Goal: Find contact information: Find contact information

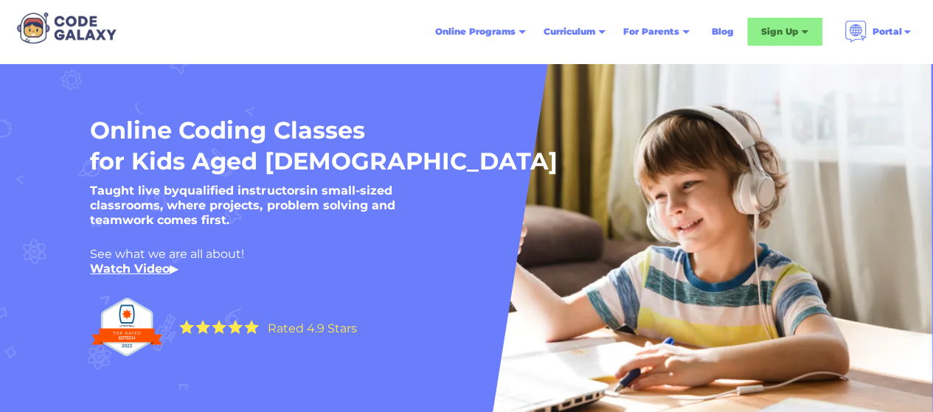
click at [860, 30] on img at bounding box center [856, 32] width 22 height 22
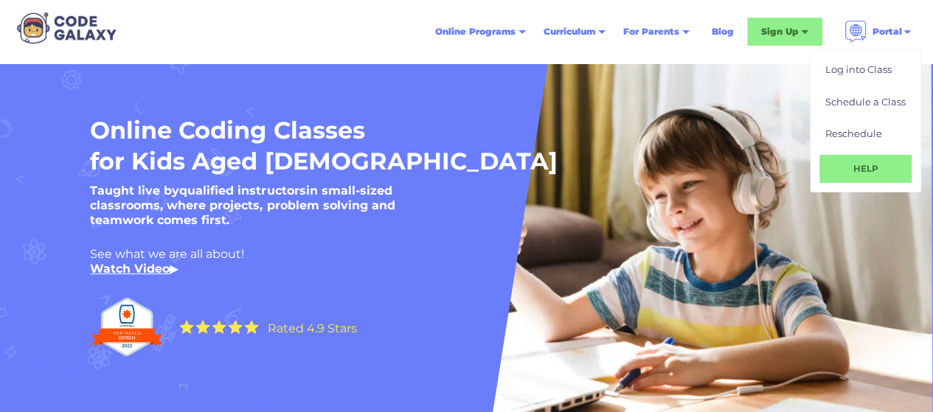
click at [850, 169] on link "HELP" at bounding box center [865, 169] width 92 height 28
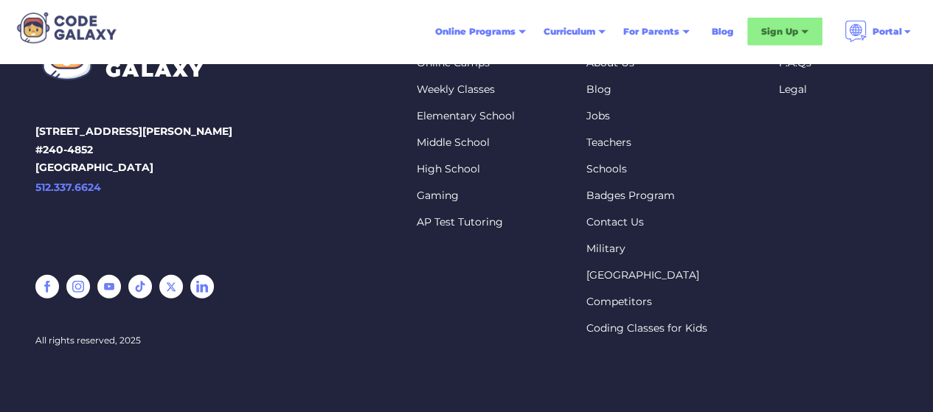
scroll to position [1714, 0]
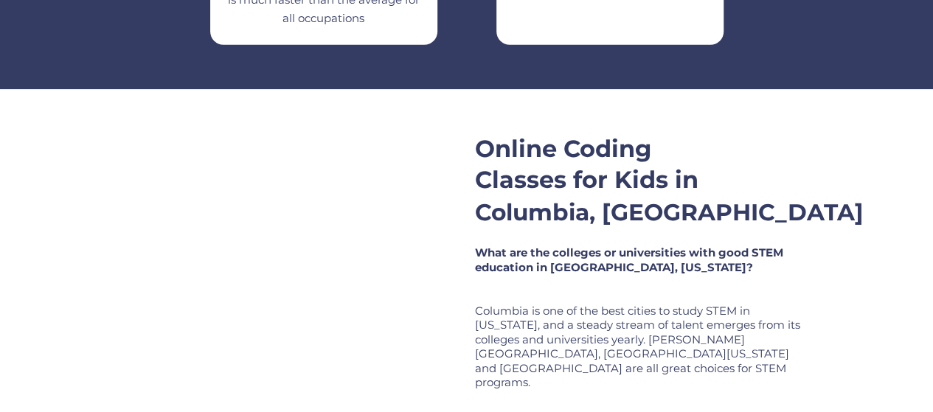
scroll to position [2135, 0]
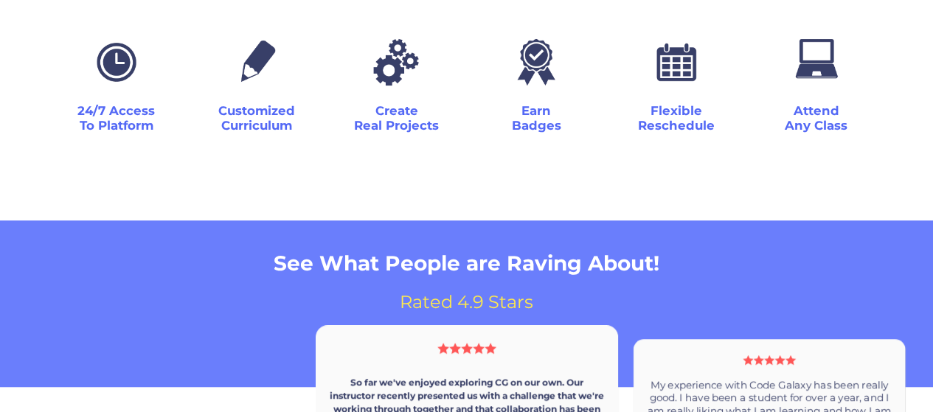
scroll to position [3467, 0]
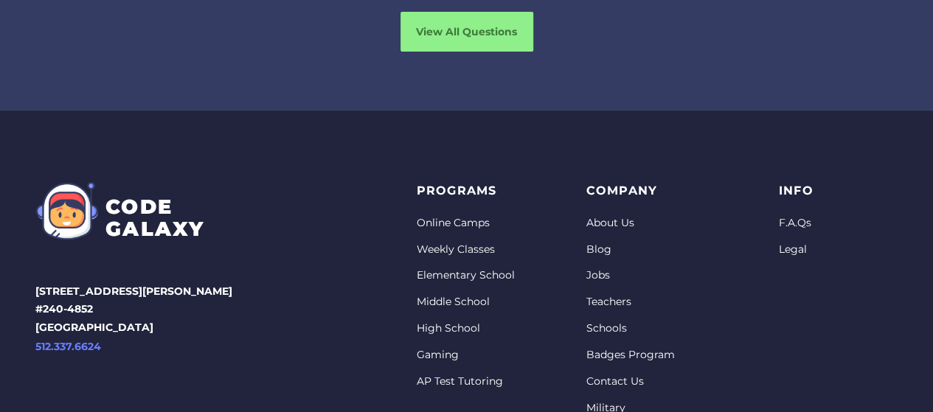
scroll to position [4720, 0]
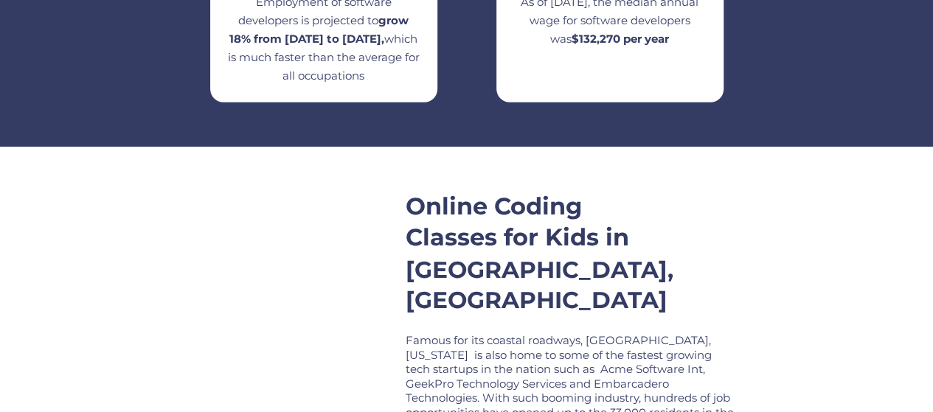
scroll to position [2071, 0]
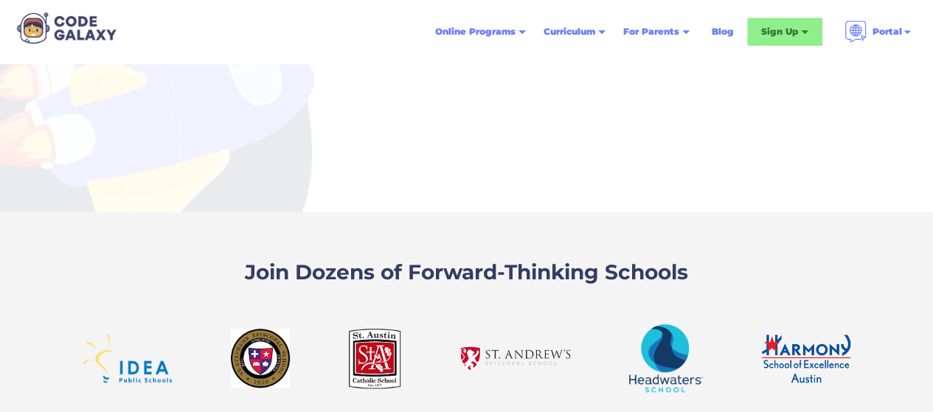
scroll to position [221, 0]
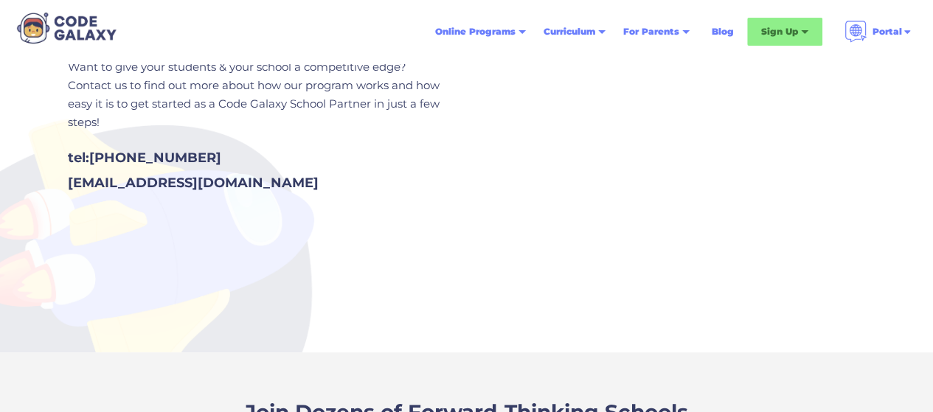
click at [204, 182] on div "[EMAIL_ADDRESS][DOMAIN_NAME]" at bounding box center [193, 183] width 251 height 15
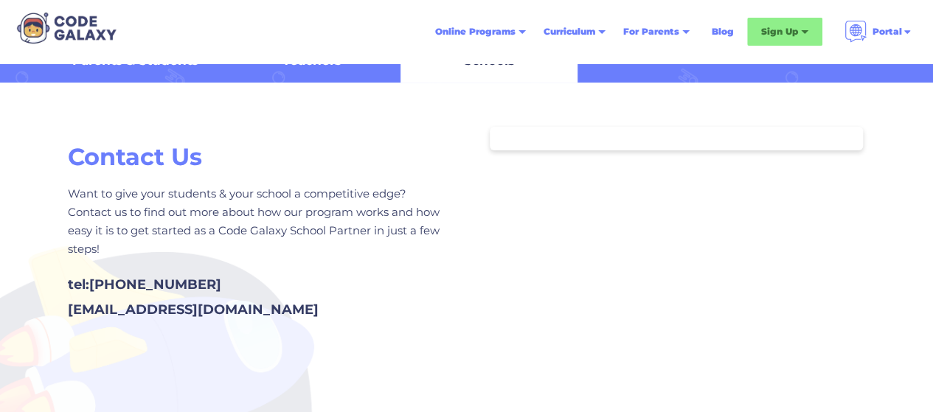
scroll to position [0, 0]
